Goal: Task Accomplishment & Management: Manage account settings

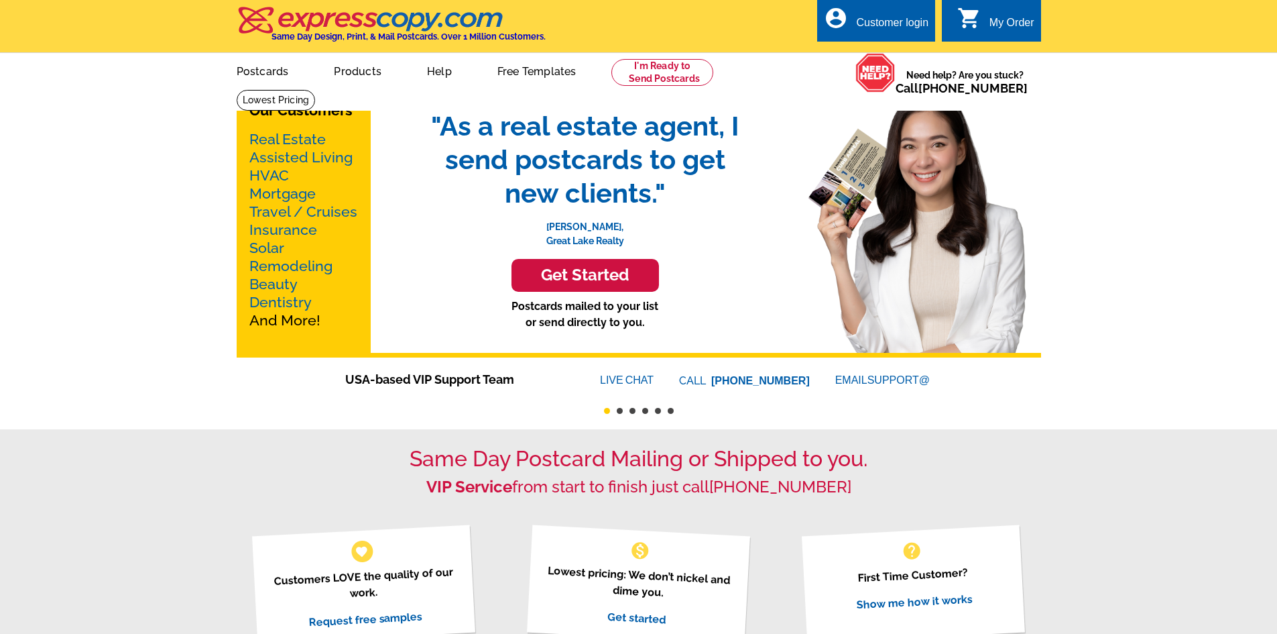
click at [889, 22] on div "Customer login" at bounding box center [892, 26] width 72 height 19
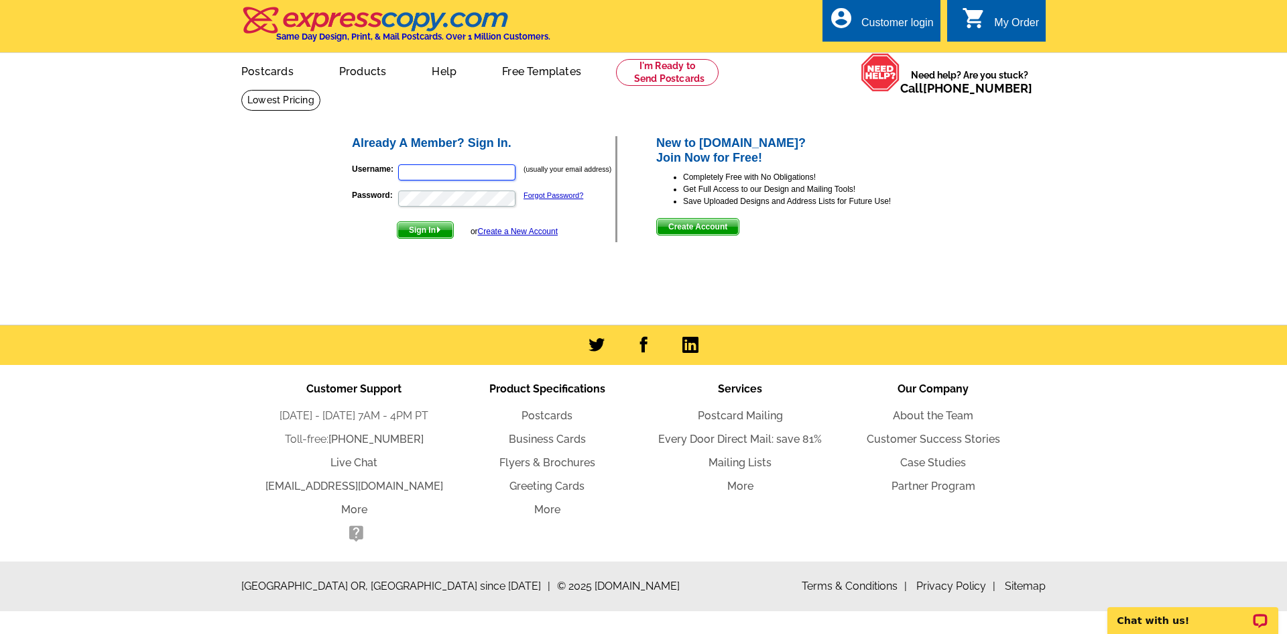
click at [436, 173] on input "Username:" at bounding box center [456, 172] width 117 height 16
type input "kevin.spaise@mauiinfo.com"
click at [444, 231] on span "Sign In" at bounding box center [426, 230] width 56 height 16
